Goal: Information Seeking & Learning: Compare options

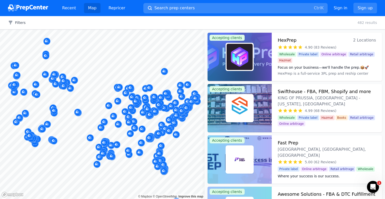
click at [179, 8] on span "Search prep centers" at bounding box center [175, 8] width 40 height 6
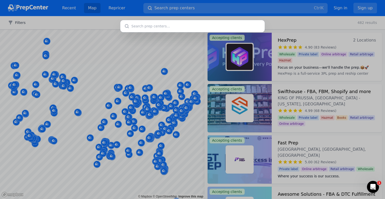
type input "t"
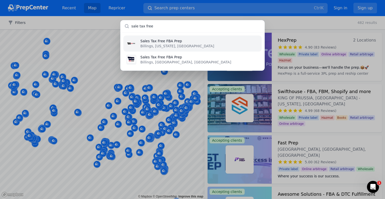
type input "sale tax free"
click at [289, 23] on div "Sales Tax Free FBA Prep Billings, [US_STATE], [GEOGRAPHIC_DATA] Sales Tax Free …" at bounding box center [192, 99] width 385 height 199
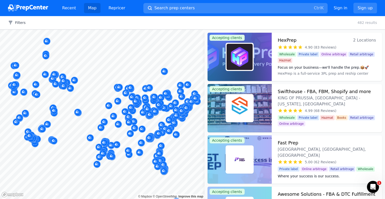
click at [202, 7] on button "Search prep centers Ctrl K" at bounding box center [236, 8] width 184 height 10
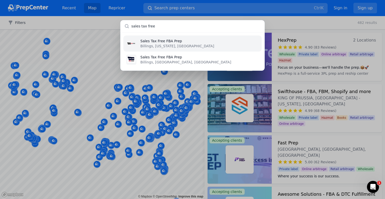
type input "sales tax free"
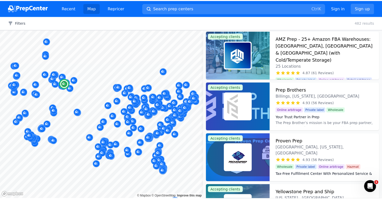
scroll to position [207, 0]
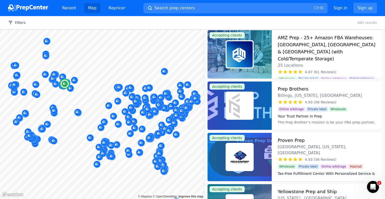
click at [292, 89] on h3 "Prep Brothers" at bounding box center [293, 88] width 31 height 7
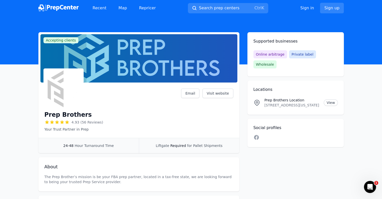
click at [152, 130] on div "Prep Brothers 4.93 (56 Reviews) Your Trust Partner in Prep Email Visit website" at bounding box center [138, 109] width 189 height 43
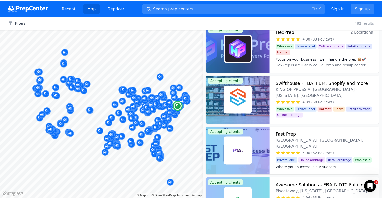
scroll to position [43, 0]
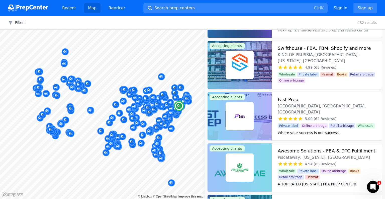
click at [285, 100] on h3 "Fast Prep" at bounding box center [288, 99] width 21 height 7
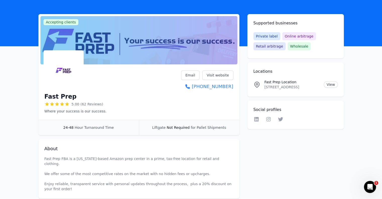
scroll to position [18, 0]
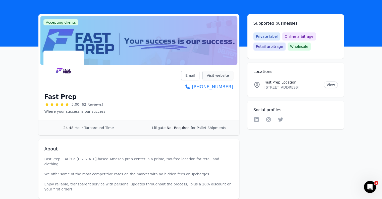
click at [218, 76] on link "Visit website" at bounding box center [217, 76] width 31 height 10
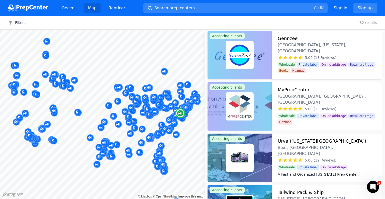
scroll to position [1387, 0]
